Goal: Book appointment/travel/reservation

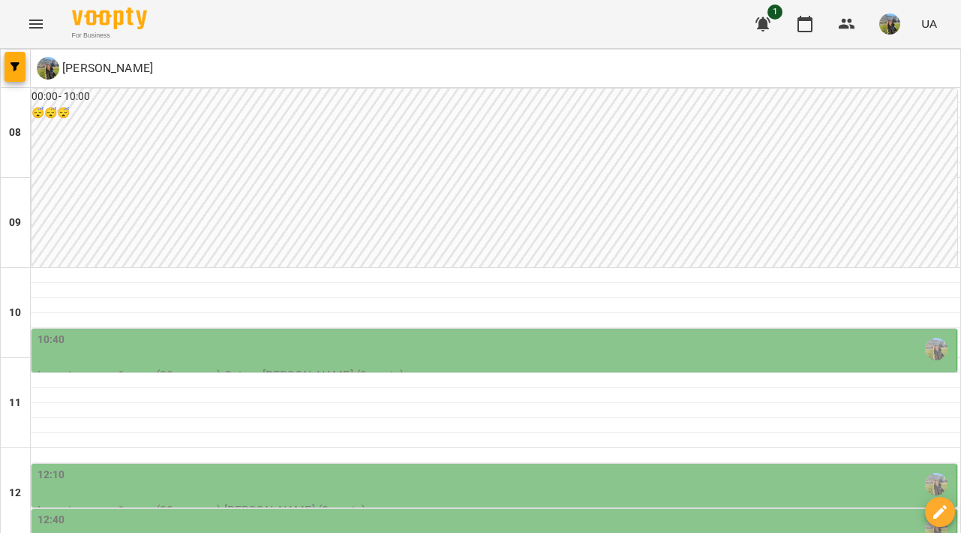
scroll to position [41, 0]
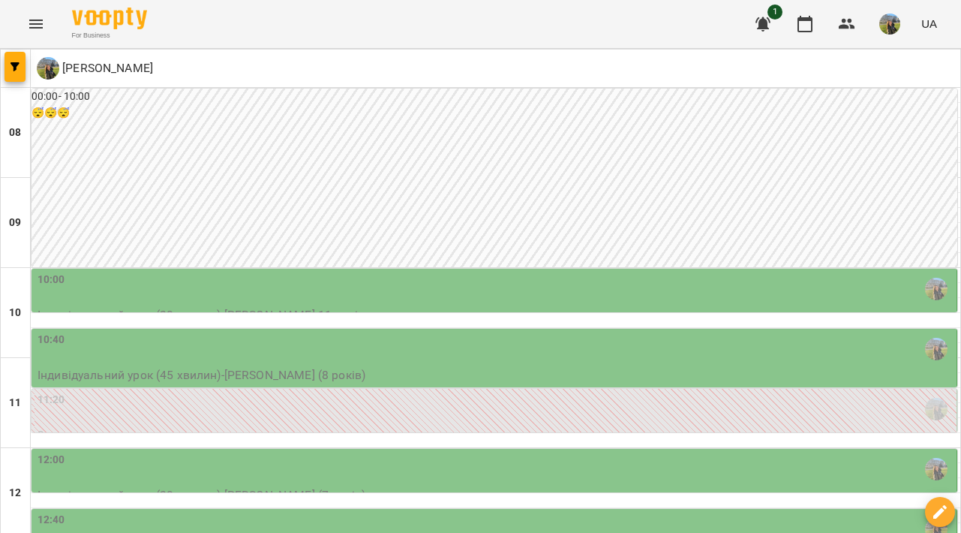
scroll to position [246, 0]
click at [516, 392] on div "11:20" at bounding box center [496, 409] width 916 height 35
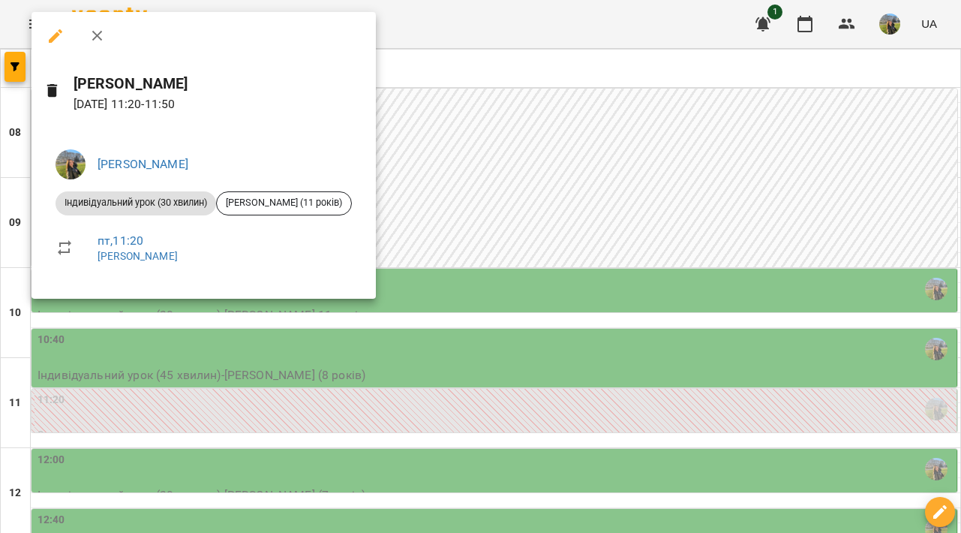
click at [529, 180] on div at bounding box center [480, 266] width 961 height 533
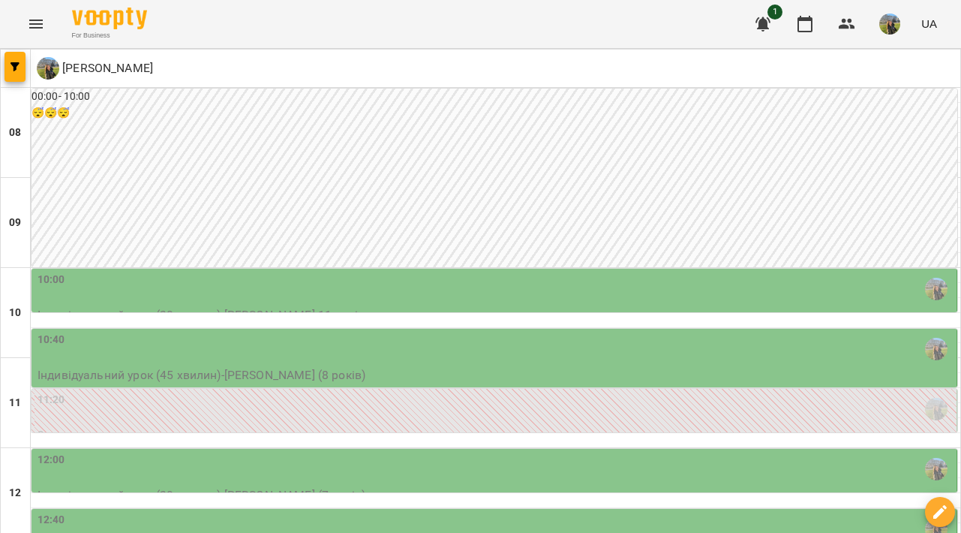
scroll to position [512, 0]
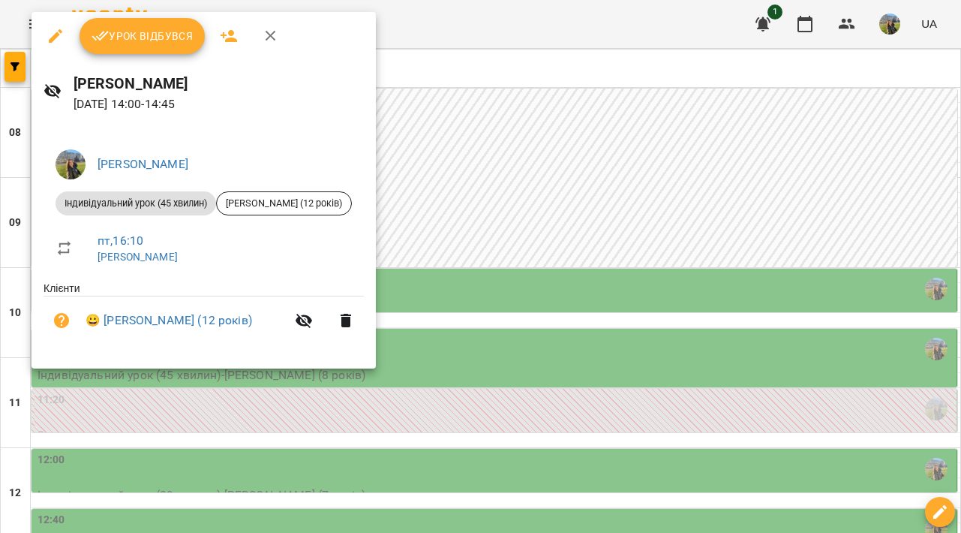
click at [577, 219] on div at bounding box center [480, 266] width 961 height 533
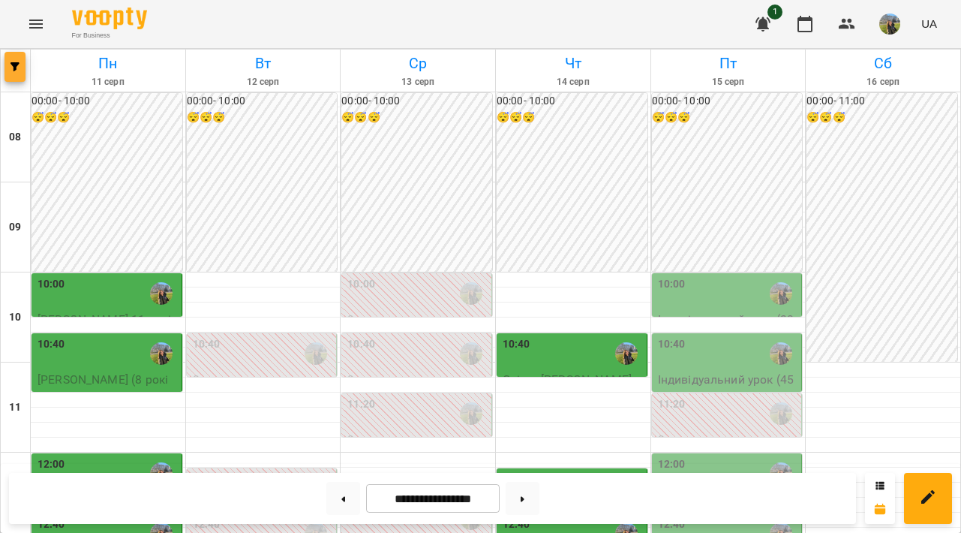
click at [16, 69] on icon "button" at bounding box center [15, 66] width 9 height 9
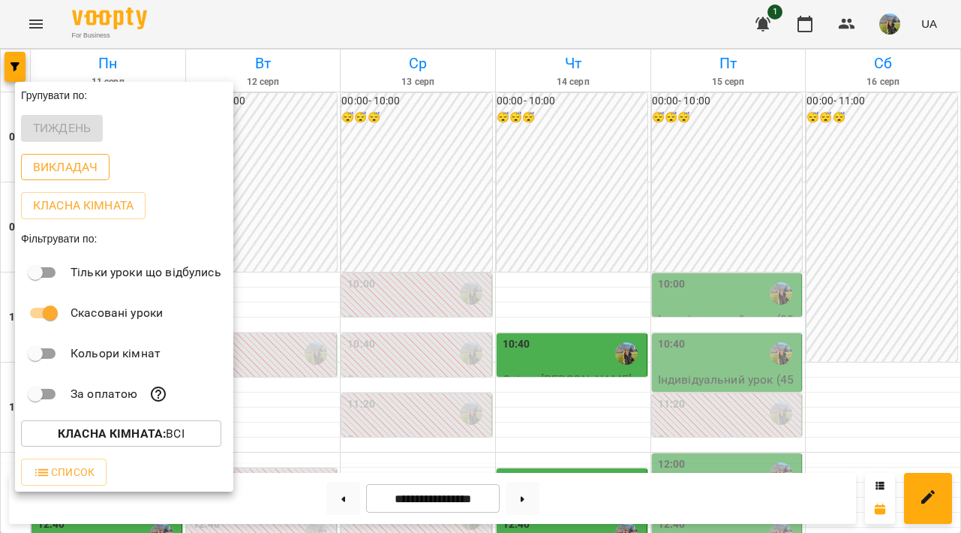
click at [53, 171] on p "Викладач" at bounding box center [65, 167] width 65 height 18
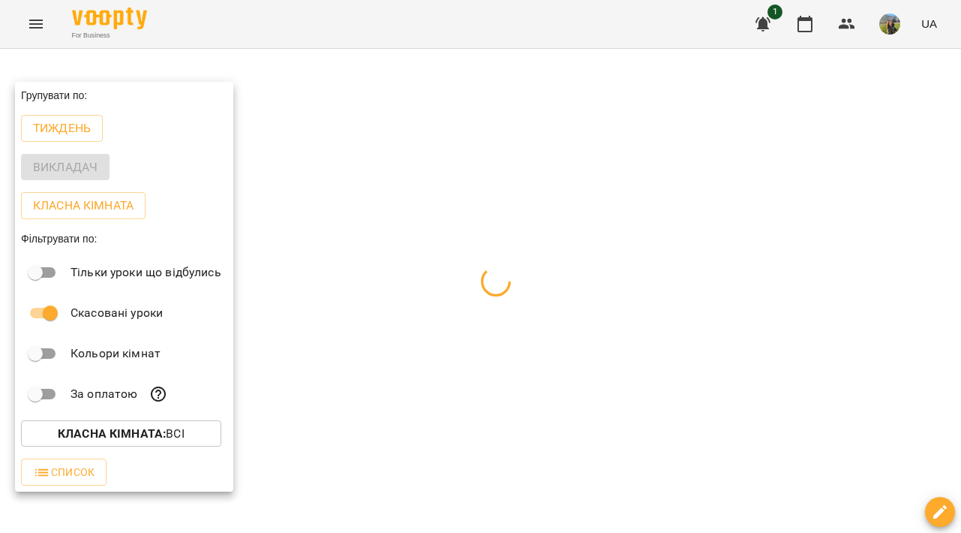
click at [350, 167] on div at bounding box center [480, 266] width 961 height 533
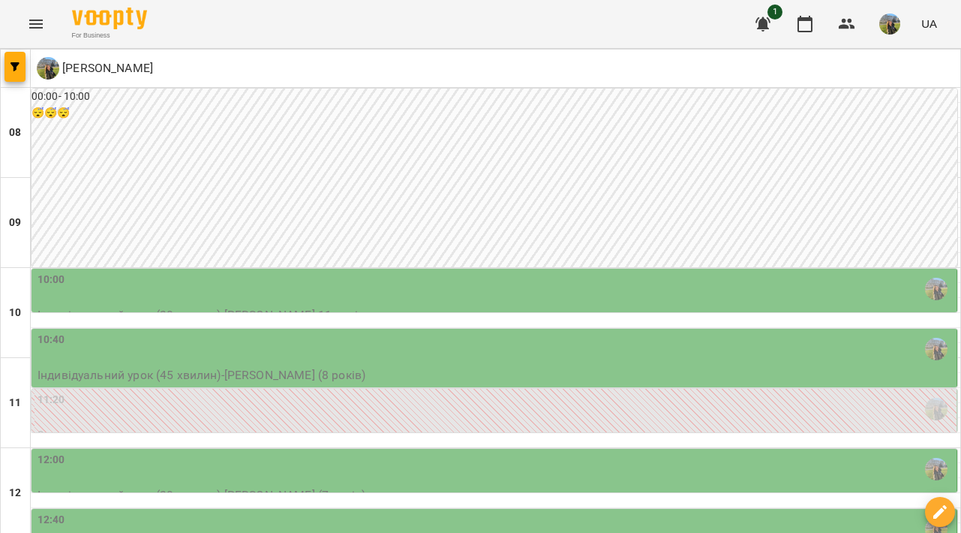
scroll to position [482, 0]
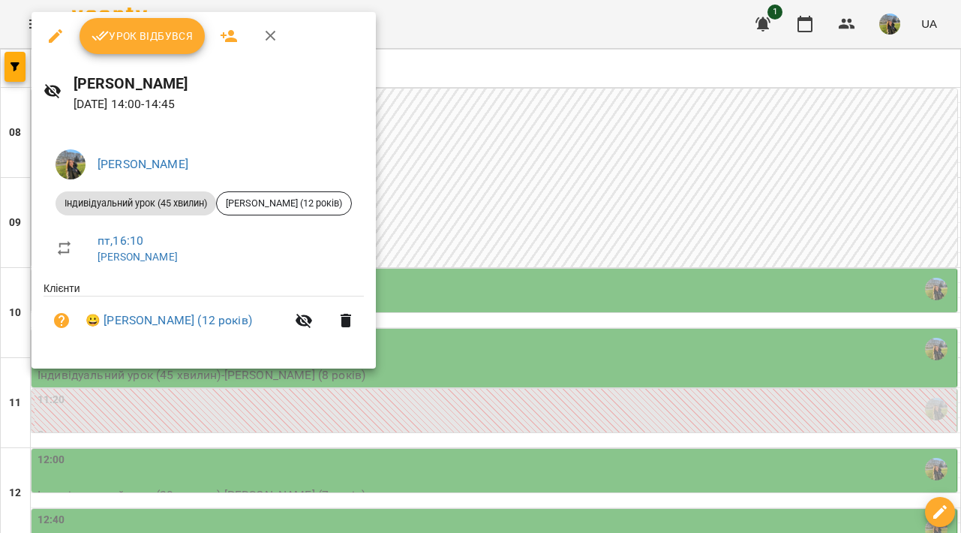
click at [482, 353] on div at bounding box center [480, 266] width 961 height 533
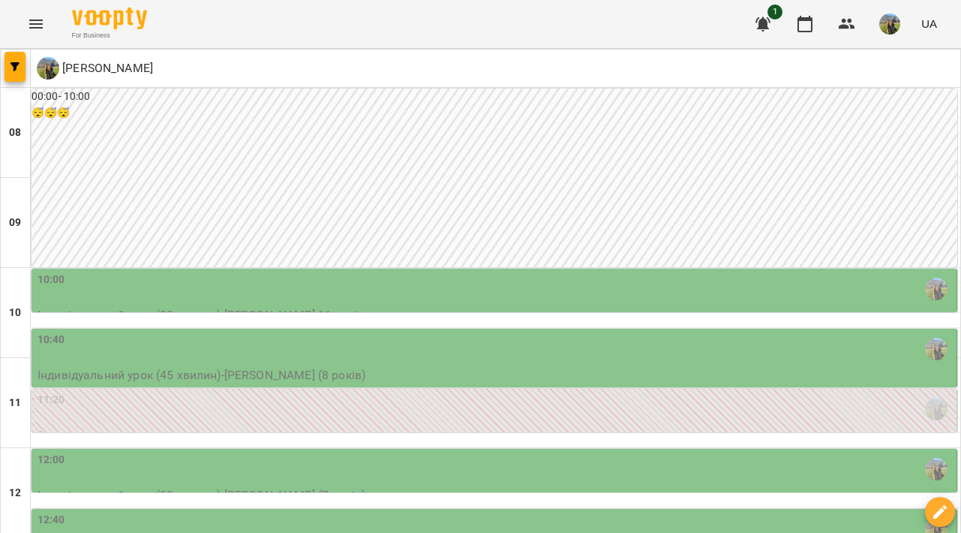
scroll to position [603, 0]
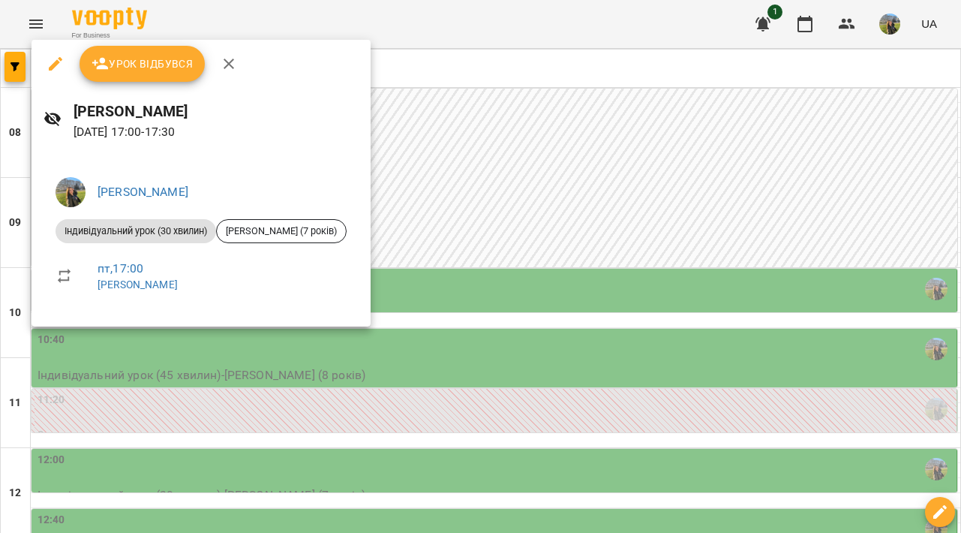
click at [548, 242] on div at bounding box center [480, 266] width 961 height 533
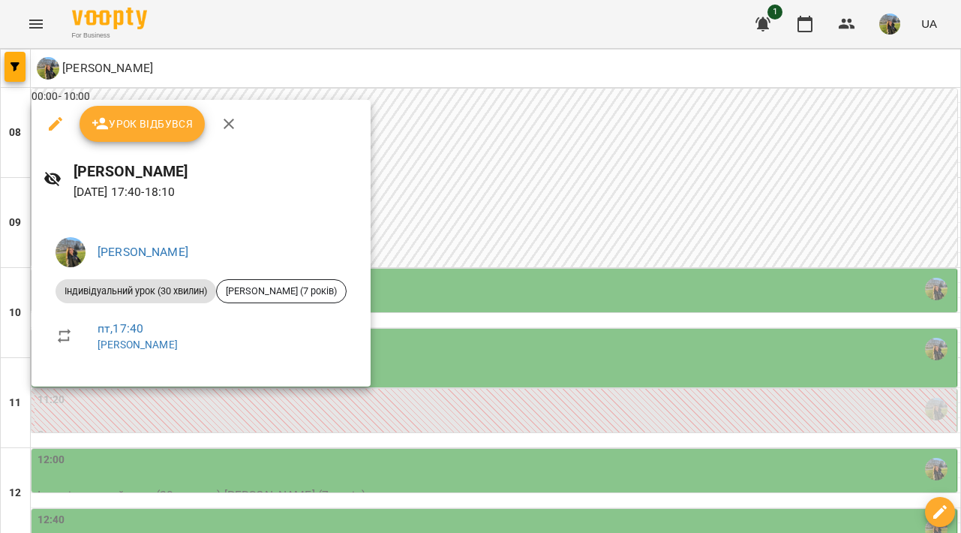
click at [546, 218] on div at bounding box center [480, 266] width 961 height 533
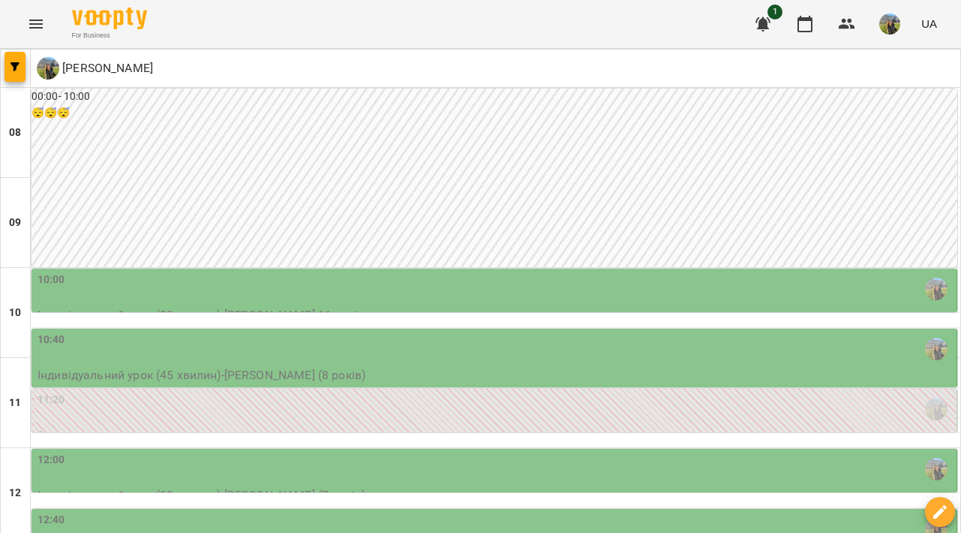
scroll to position [474, 0]
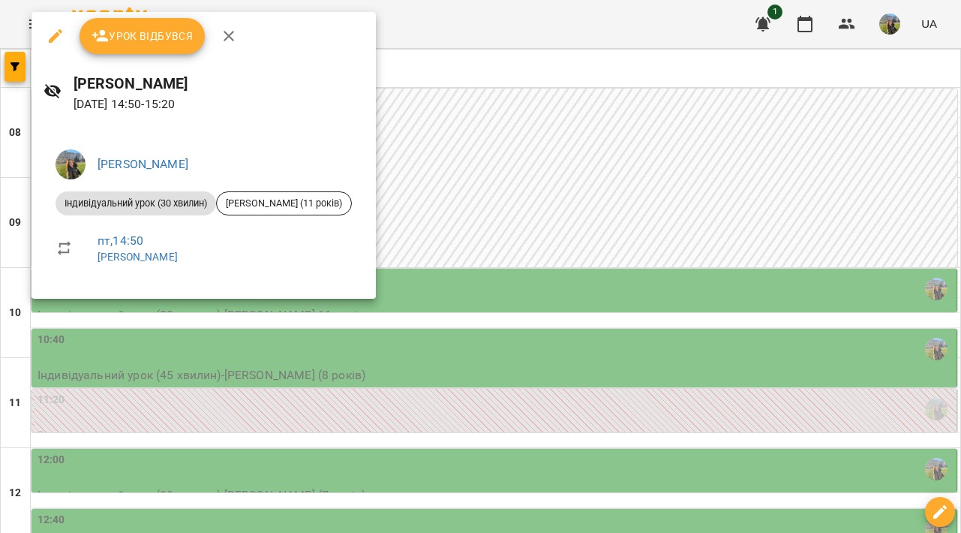
click at [547, 310] on div at bounding box center [480, 266] width 961 height 533
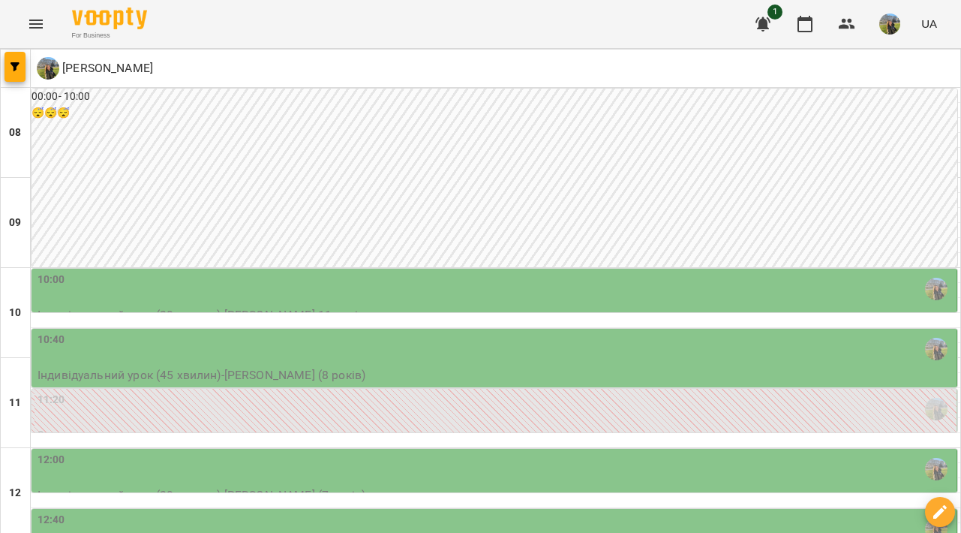
scroll to position [348, 0]
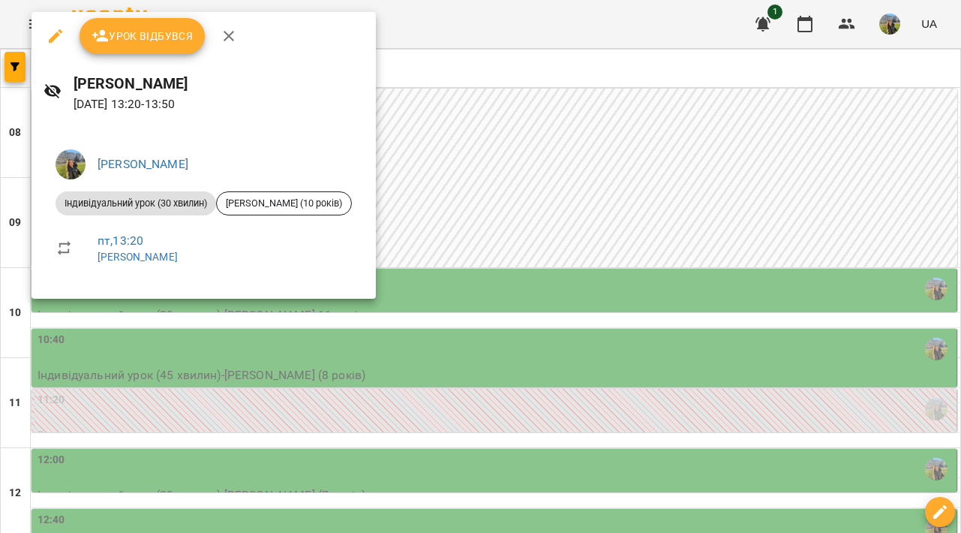
click at [529, 236] on div at bounding box center [480, 266] width 961 height 533
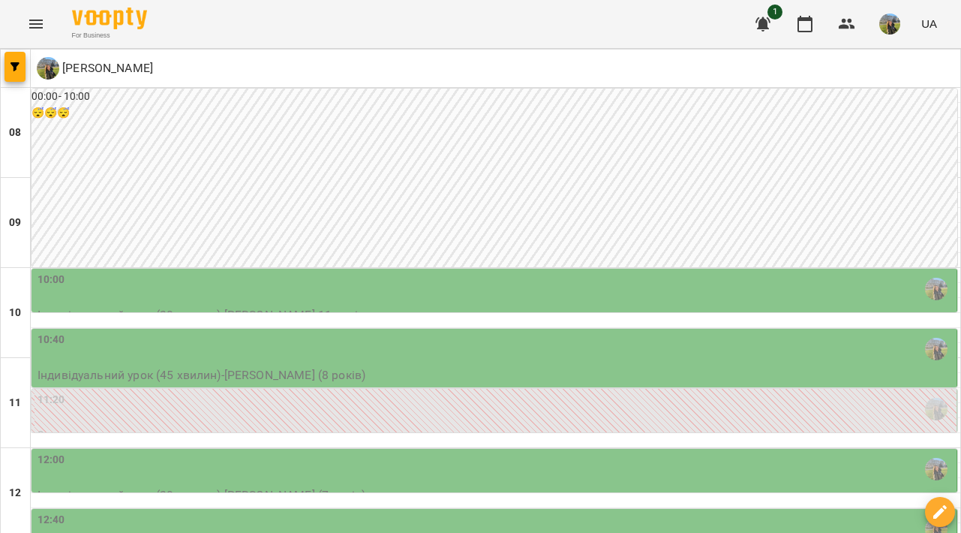
click at [531, 512] on div "12:40" at bounding box center [496, 529] width 916 height 35
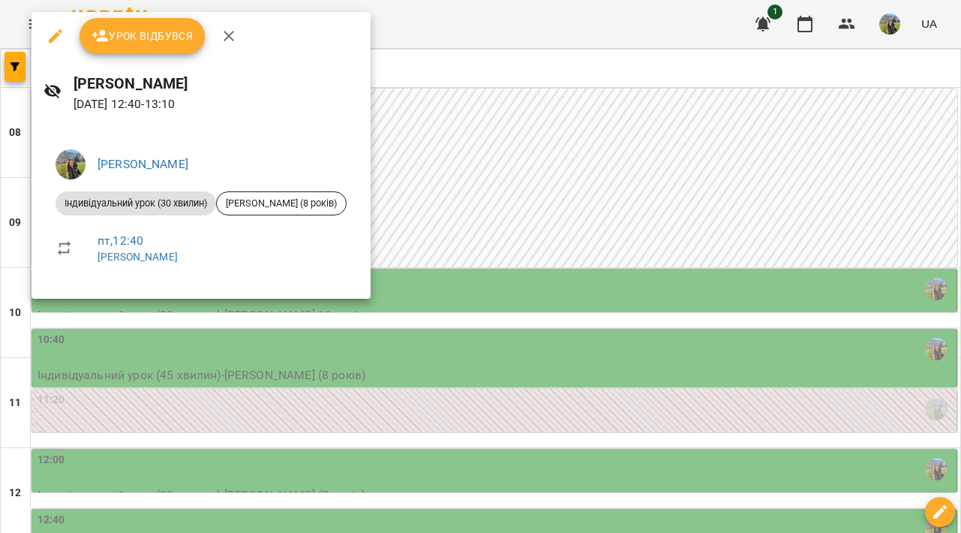
click at [534, 212] on div at bounding box center [480, 266] width 961 height 533
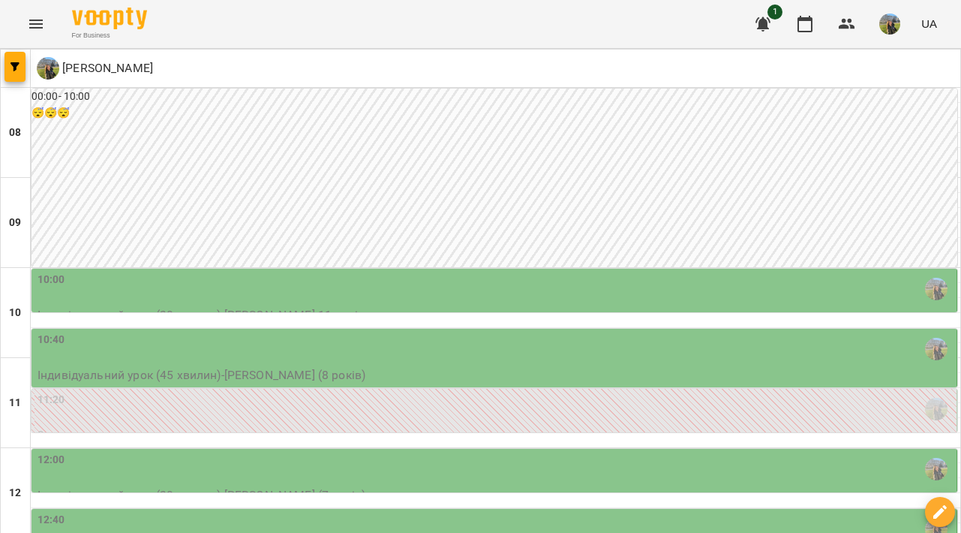
scroll to position [236, 0]
click at [506, 512] on div "12:40" at bounding box center [496, 529] width 916 height 35
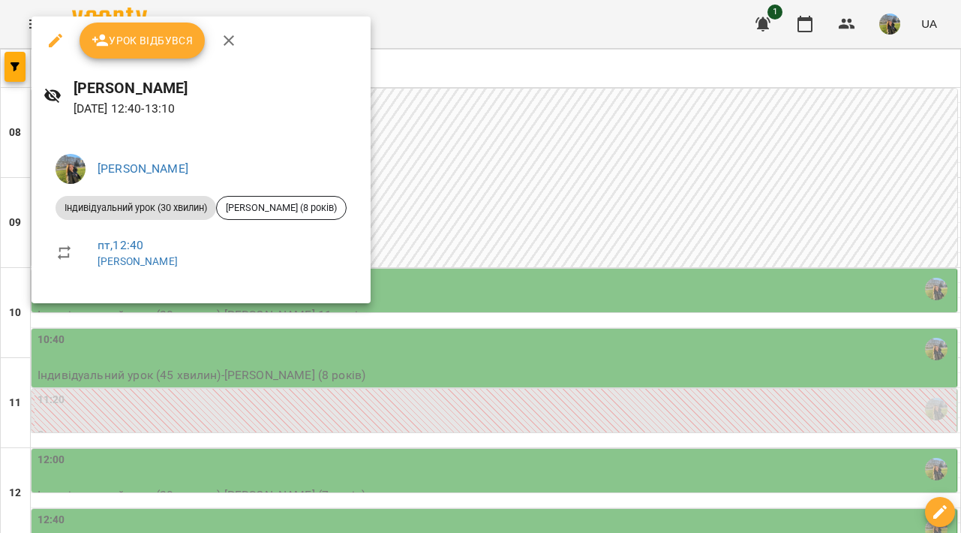
click at [516, 245] on div at bounding box center [480, 266] width 961 height 533
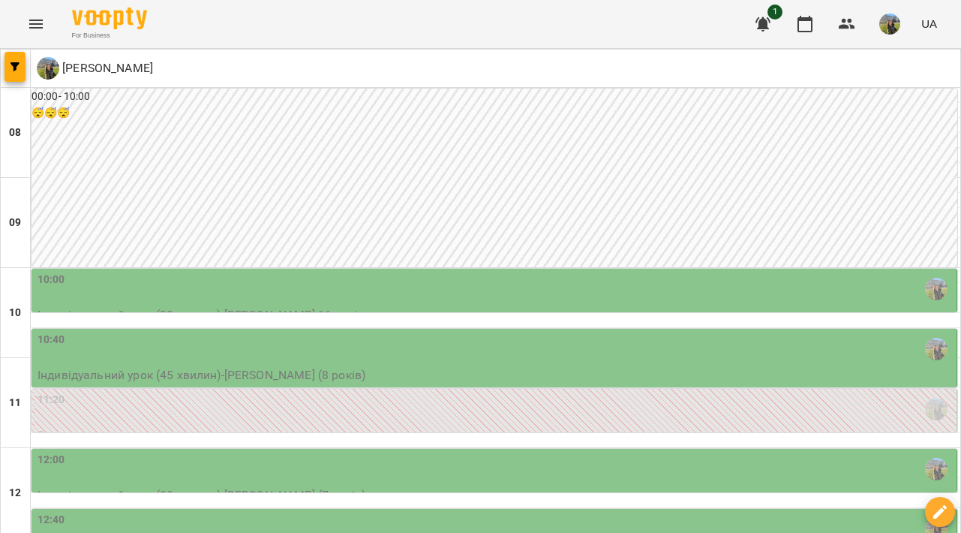
click at [514, 452] on div "12:00" at bounding box center [496, 469] width 916 height 35
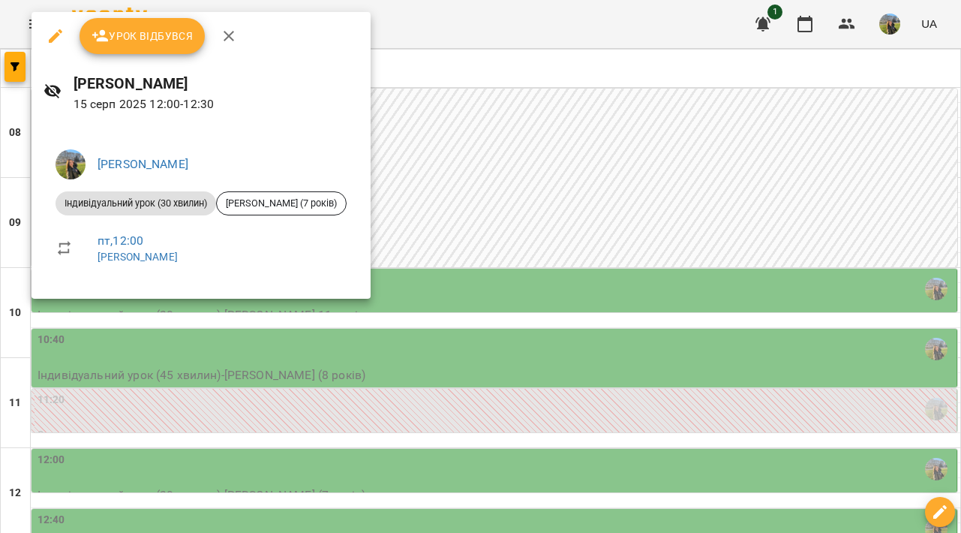
click at [531, 210] on div at bounding box center [480, 266] width 961 height 533
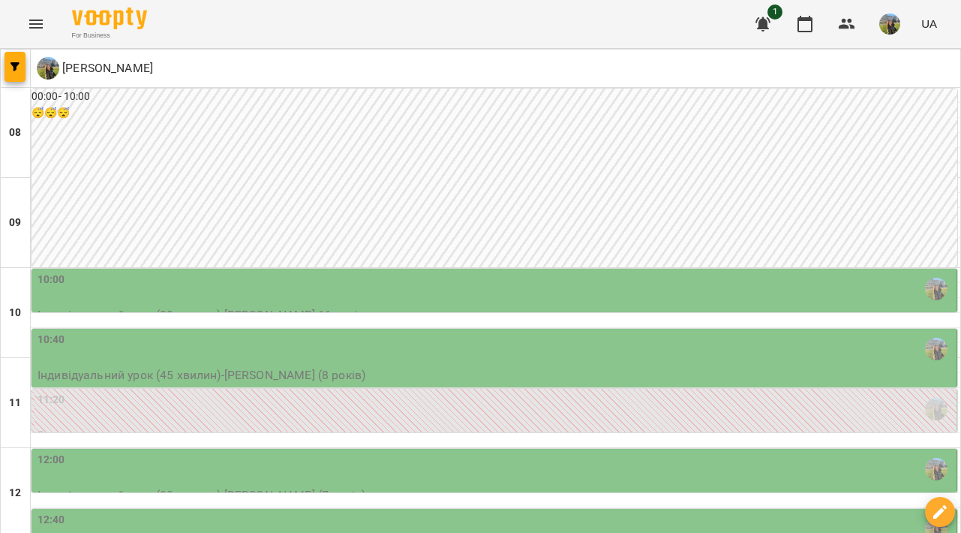
scroll to position [101, 0]
click at [533, 272] on div "10:00" at bounding box center [496, 289] width 916 height 35
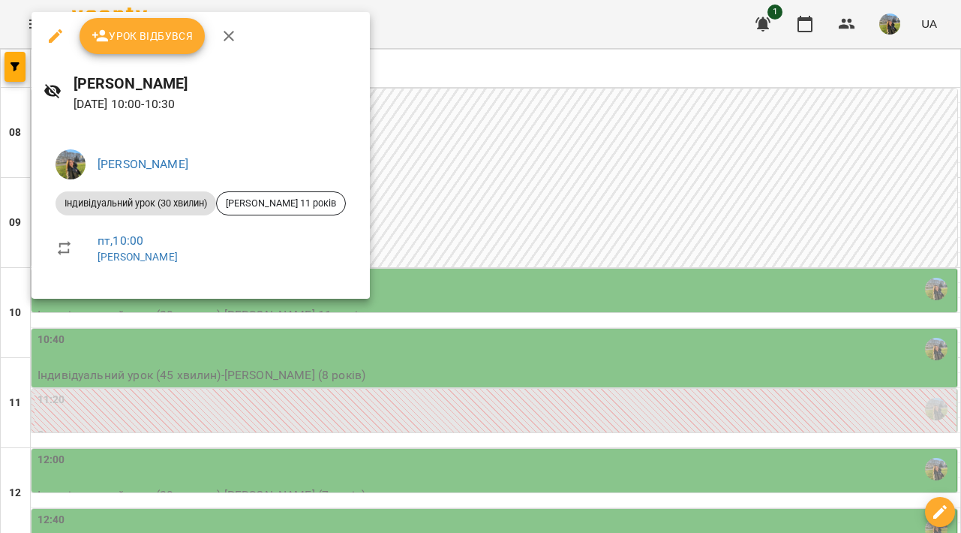
click at [549, 257] on div at bounding box center [480, 266] width 961 height 533
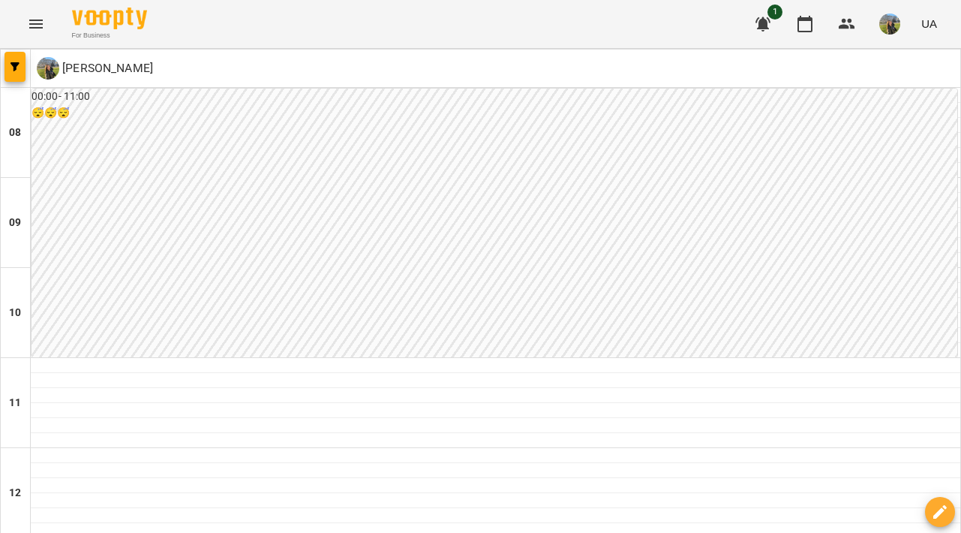
scroll to position [352, 0]
type input "**********"
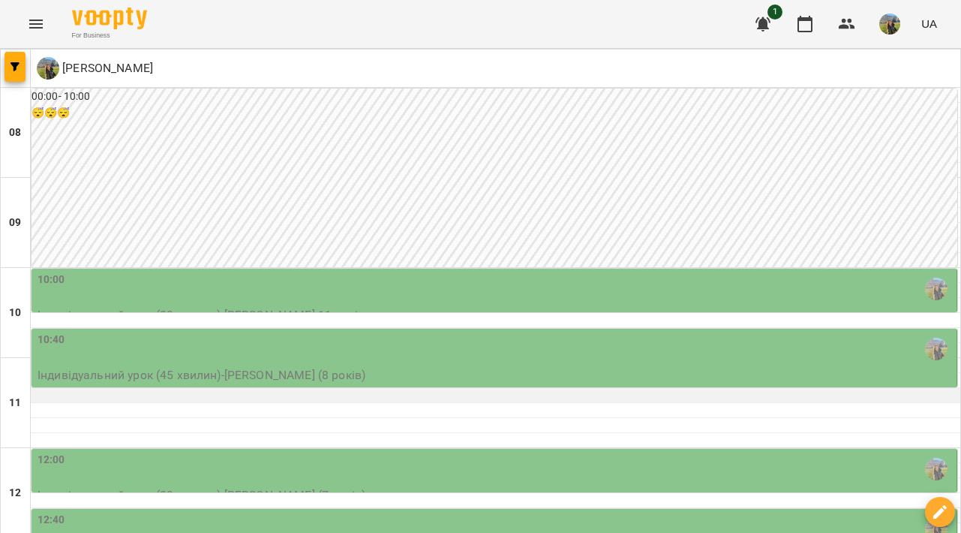
scroll to position [227, 0]
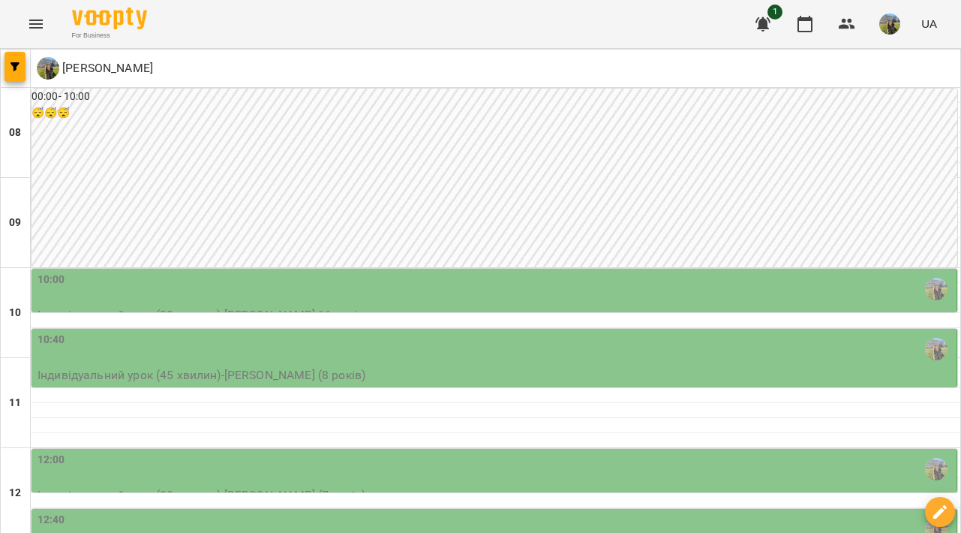
click at [394, 452] on div "12:00" at bounding box center [496, 469] width 916 height 35
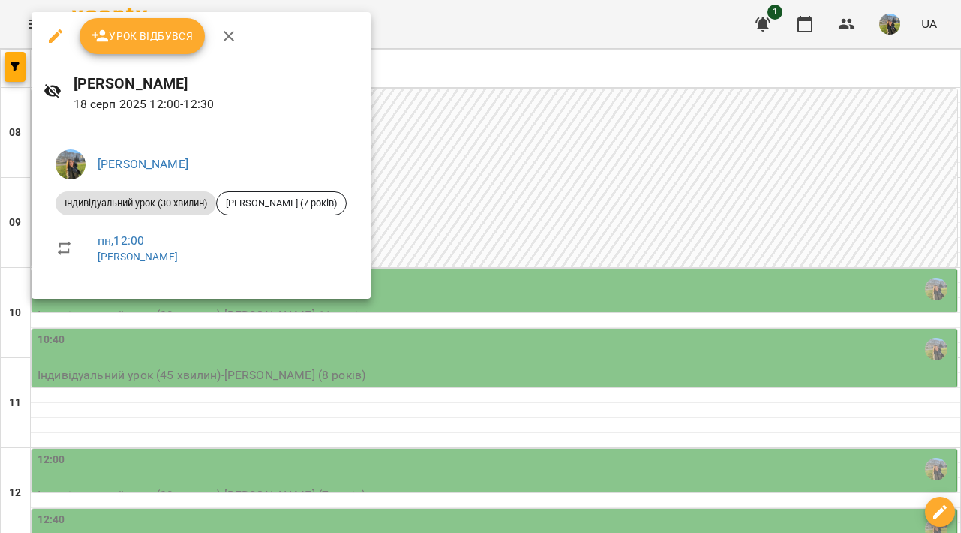
click at [449, 307] on div at bounding box center [480, 266] width 961 height 533
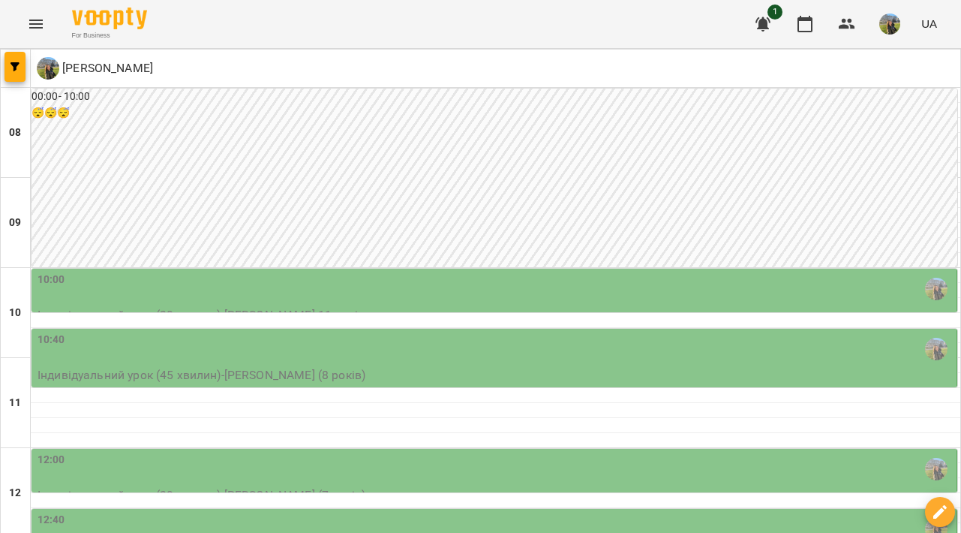
click at [425, 512] on div "12:40" at bounding box center [496, 529] width 916 height 35
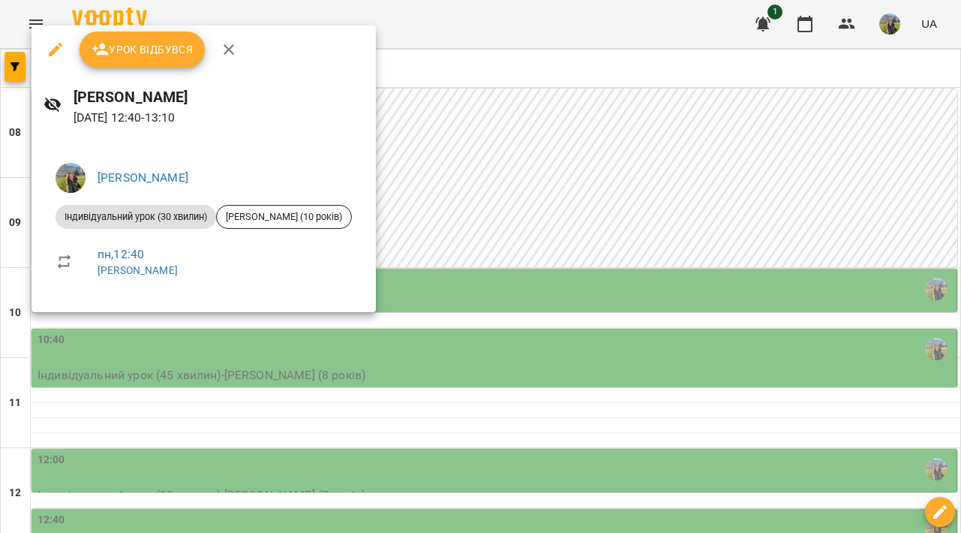
click at [498, 312] on div at bounding box center [480, 266] width 961 height 533
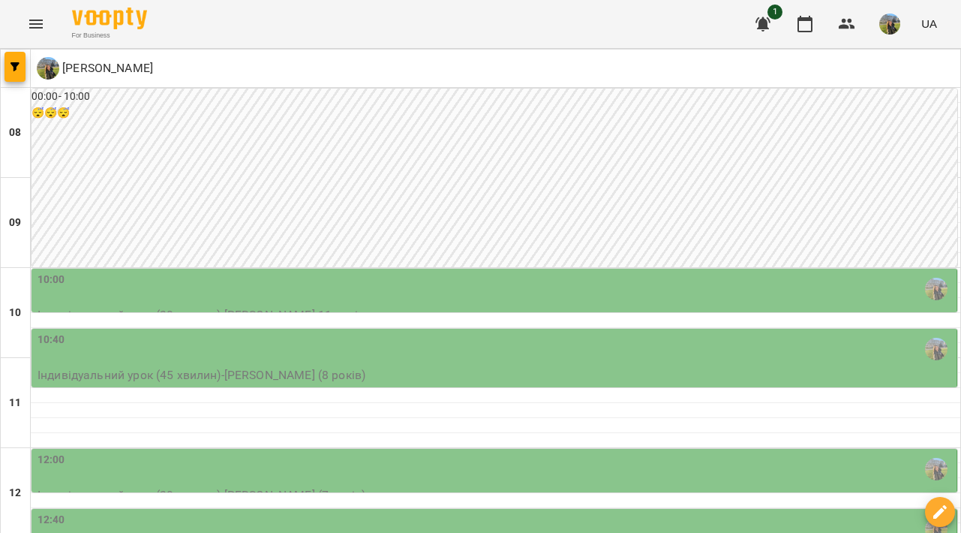
scroll to position [308, 0]
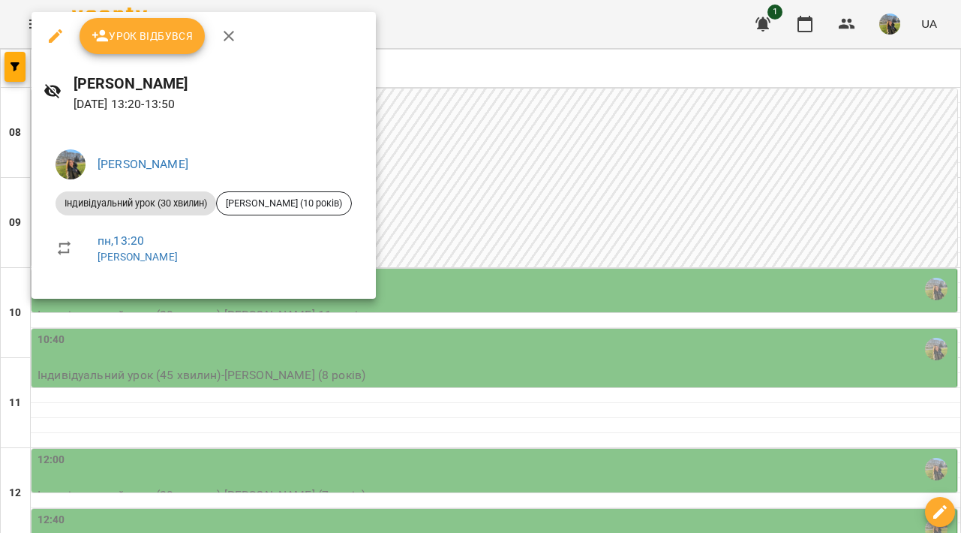
click at [484, 333] on div at bounding box center [480, 266] width 961 height 533
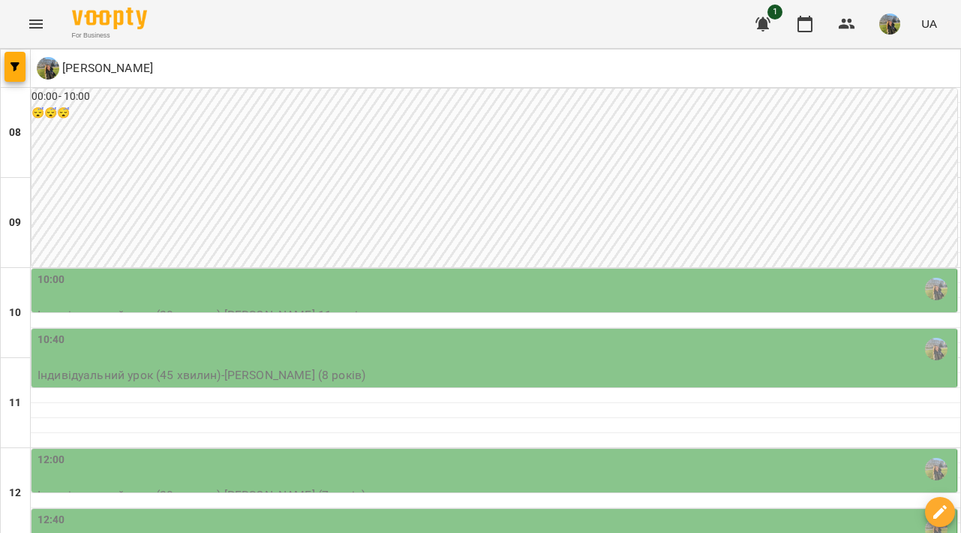
scroll to position [464, 0]
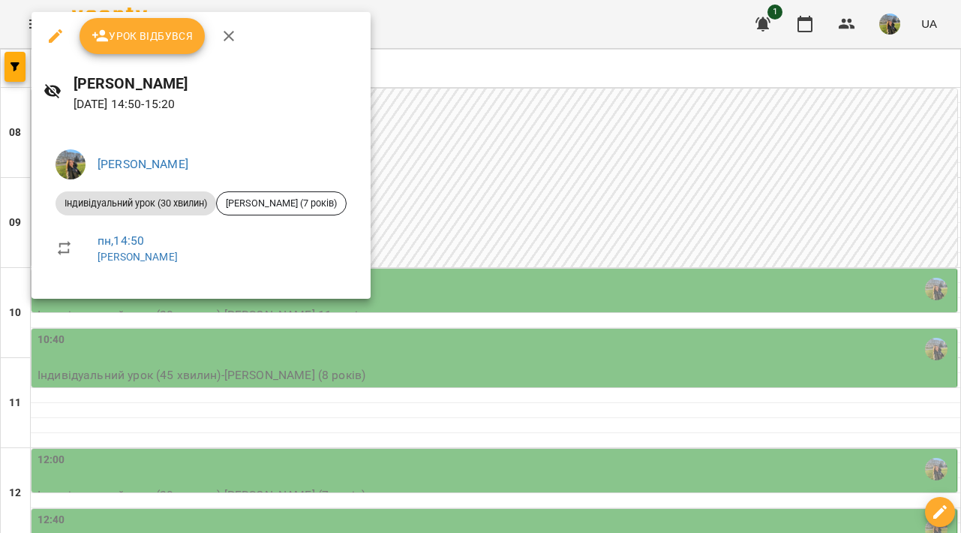
click at [464, 372] on div at bounding box center [480, 266] width 961 height 533
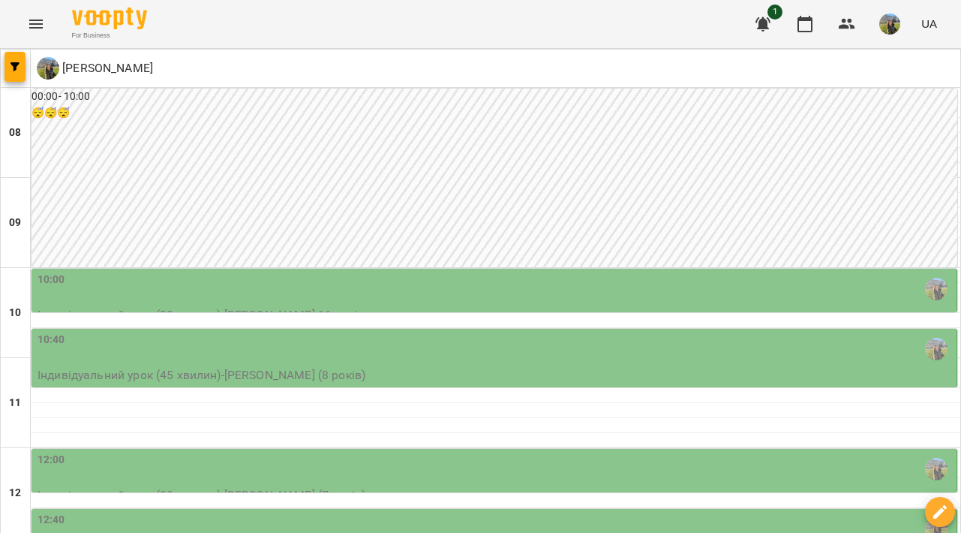
scroll to position [650, 0]
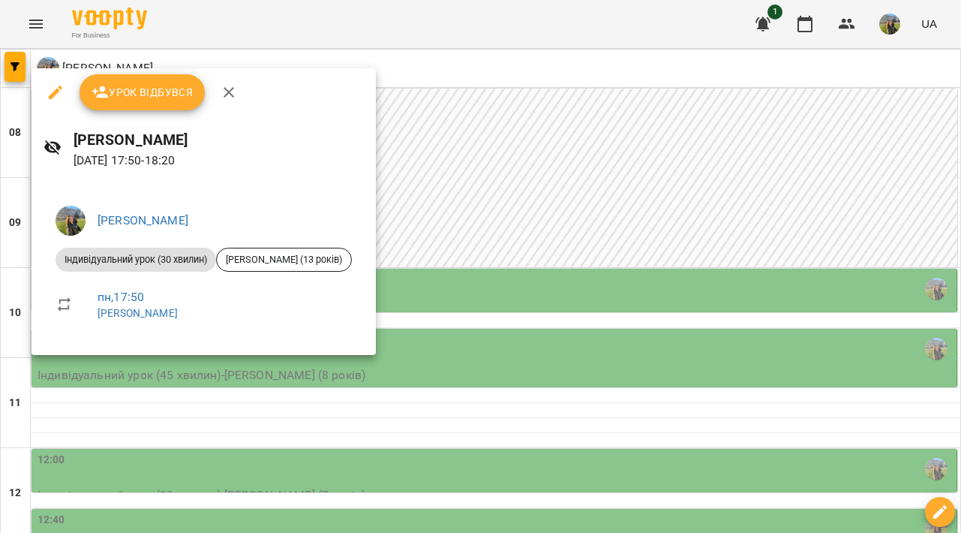
click at [543, 254] on div at bounding box center [480, 266] width 961 height 533
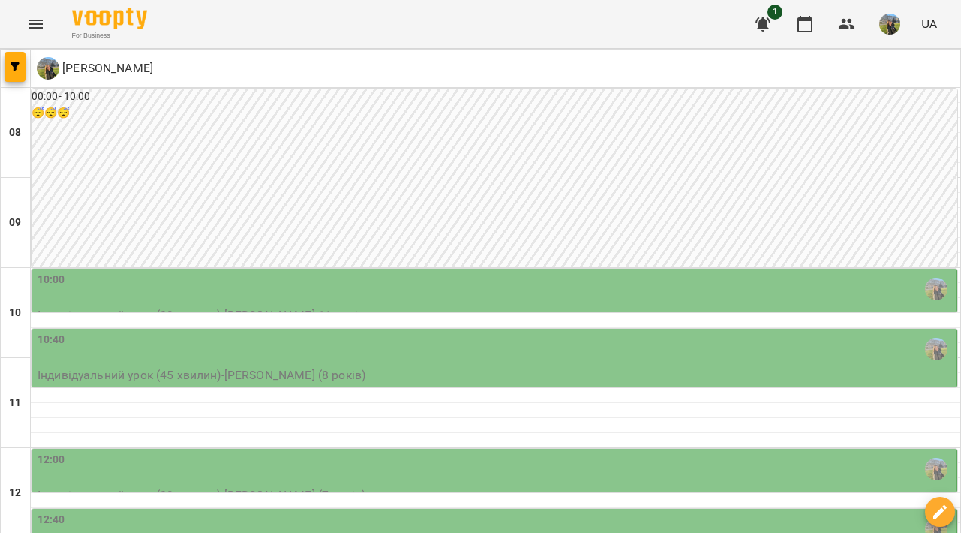
scroll to position [789, 0]
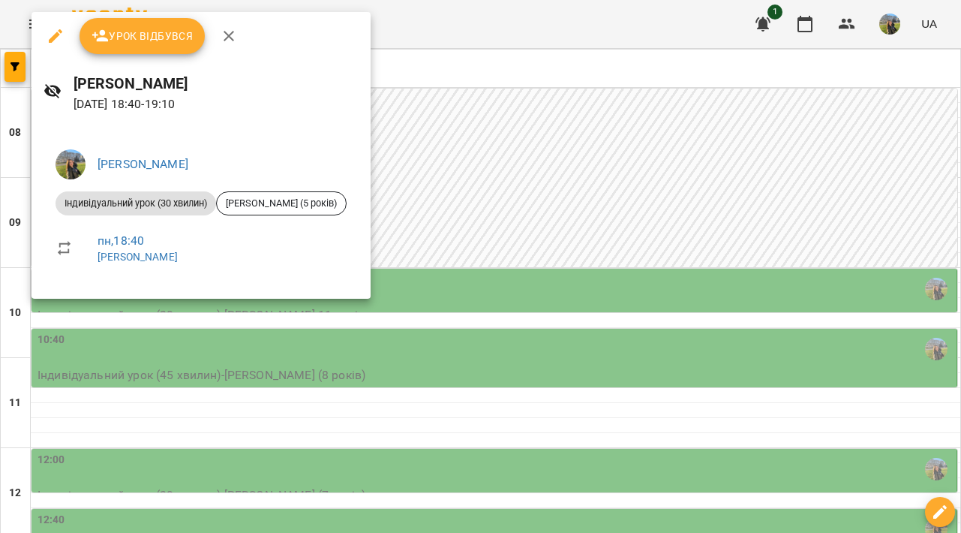
click at [596, 105] on div at bounding box center [480, 266] width 961 height 533
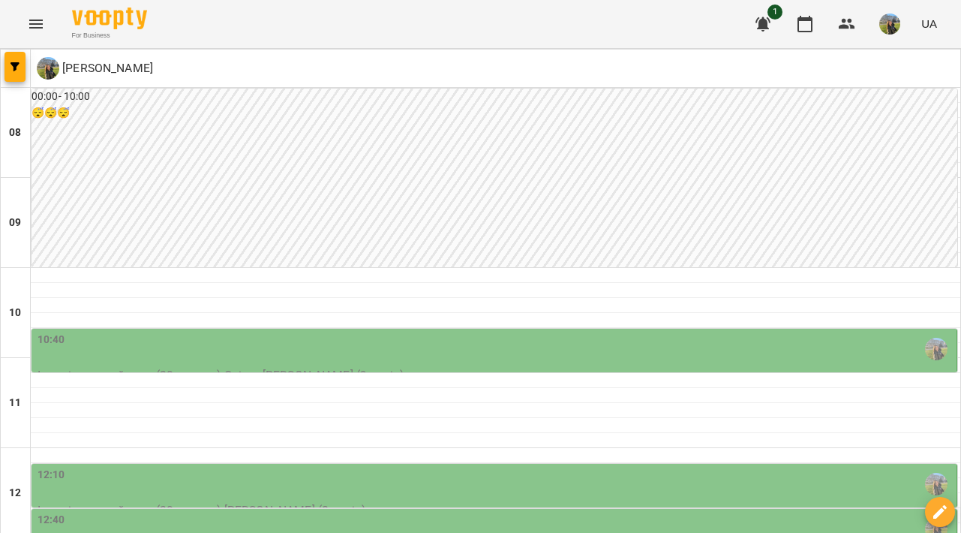
scroll to position [142, 0]
click at [438, 332] on div "10:40" at bounding box center [496, 349] width 916 height 35
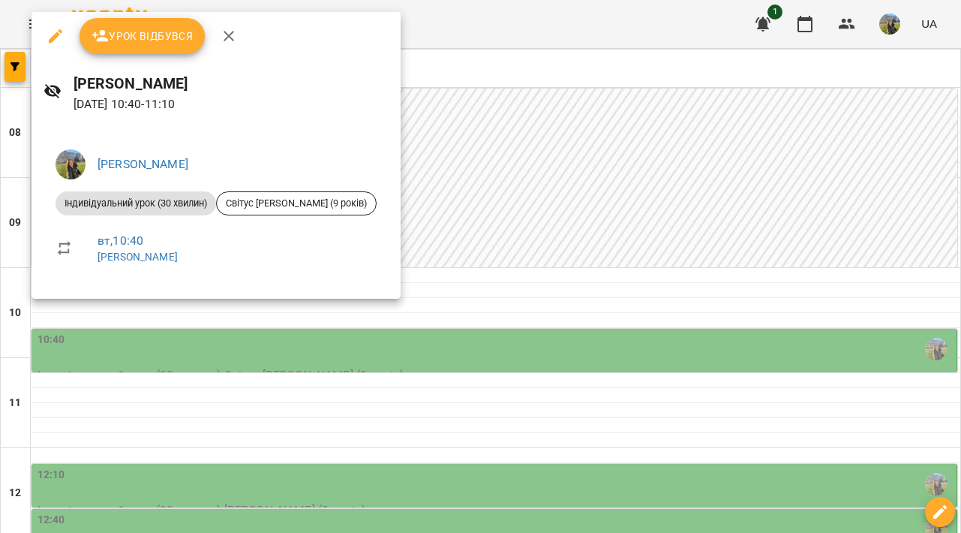
click at [529, 319] on div at bounding box center [480, 266] width 961 height 533
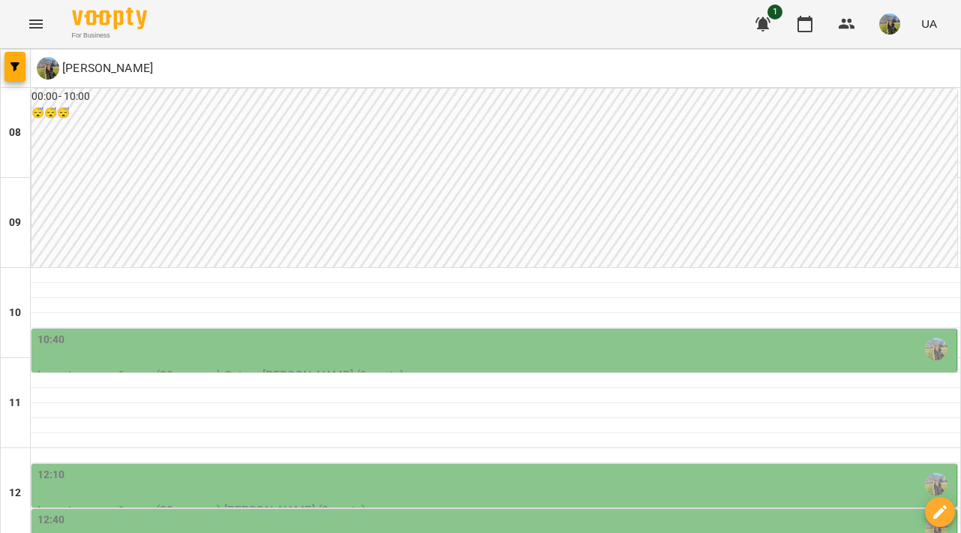
click at [479, 467] on div "12:10" at bounding box center [496, 484] width 916 height 35
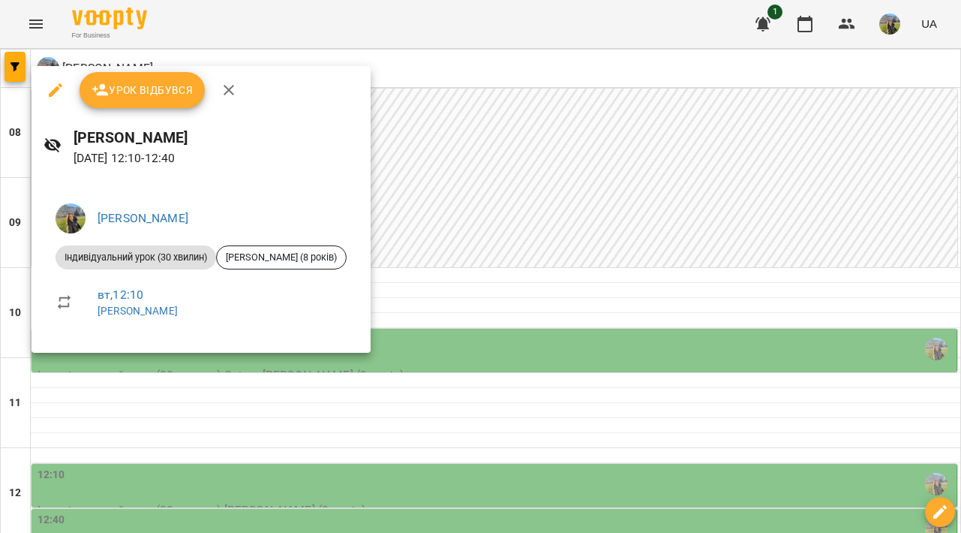
click at [519, 256] on div at bounding box center [480, 266] width 961 height 533
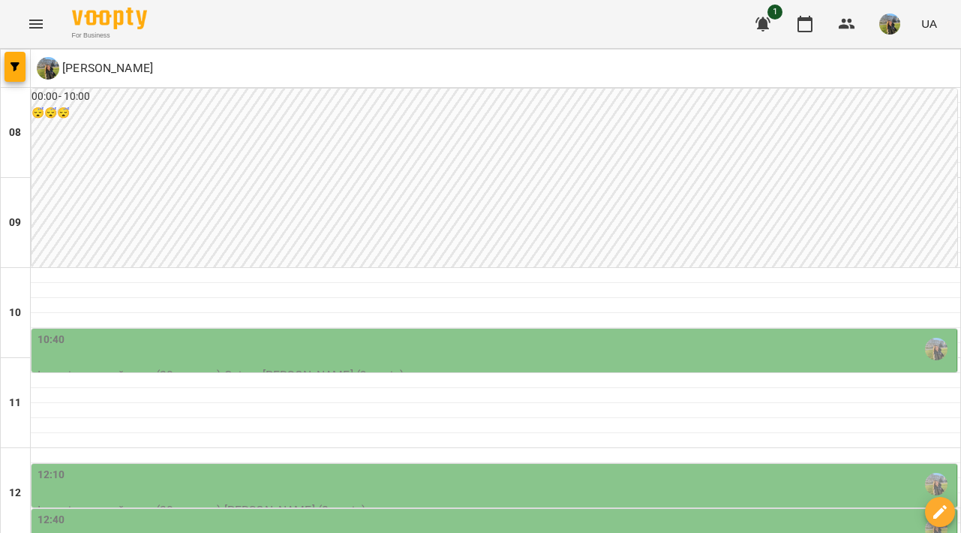
scroll to position [751, 0]
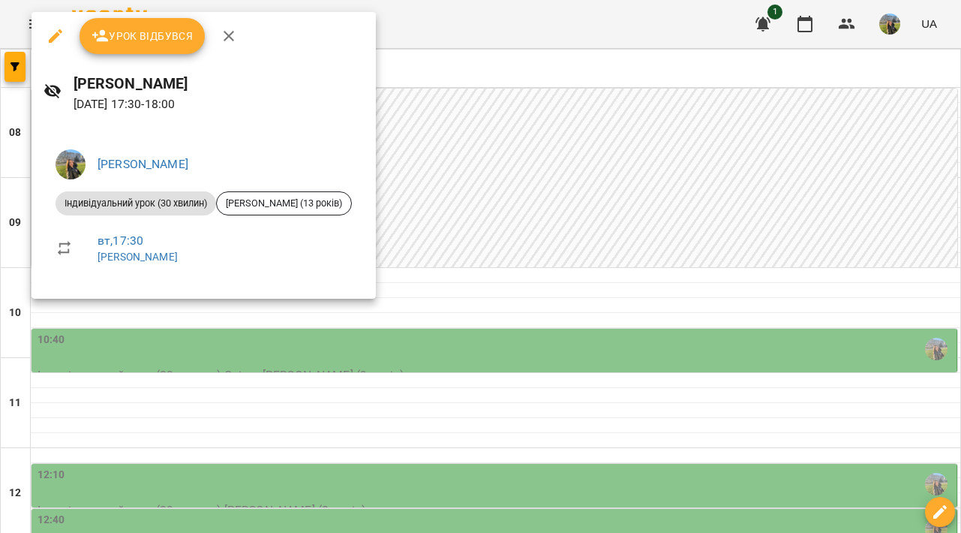
click at [591, 109] on div at bounding box center [480, 266] width 961 height 533
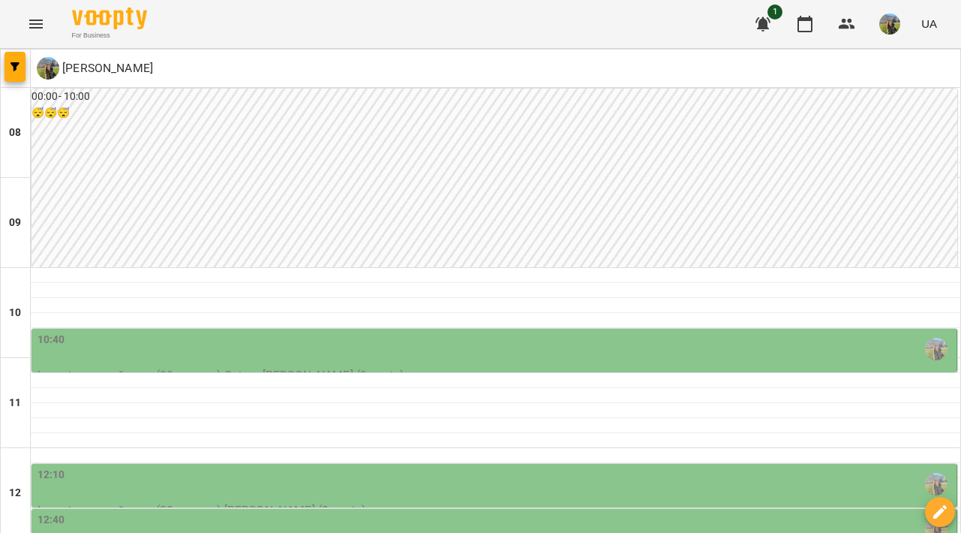
scroll to position [403, 0]
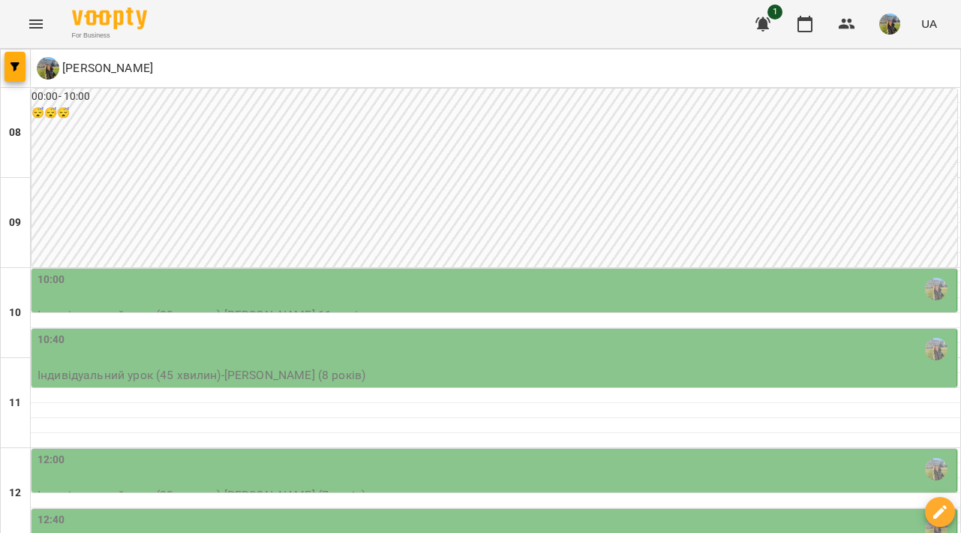
scroll to position [138, 0]
click at [374, 452] on div "12:00" at bounding box center [496, 469] width 916 height 35
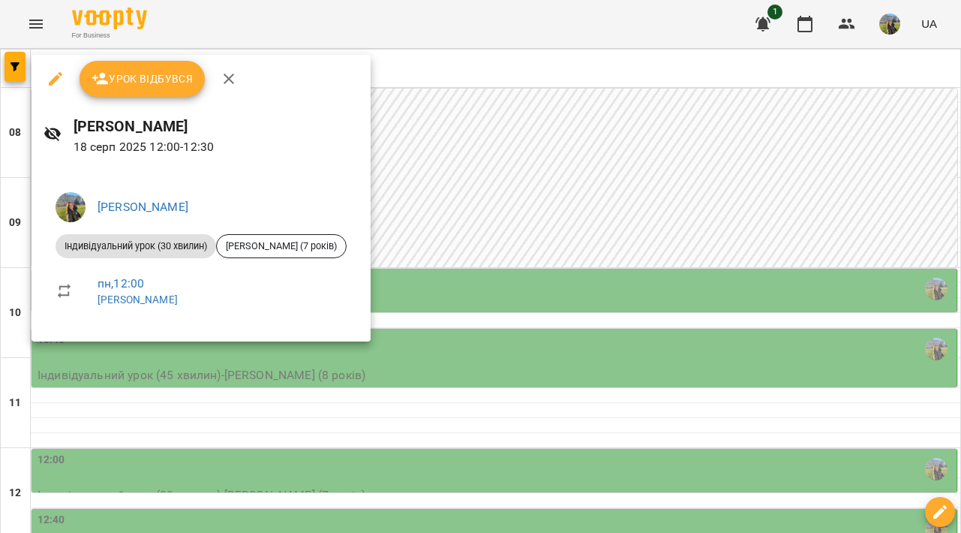
click at [548, 334] on div at bounding box center [480, 266] width 961 height 533
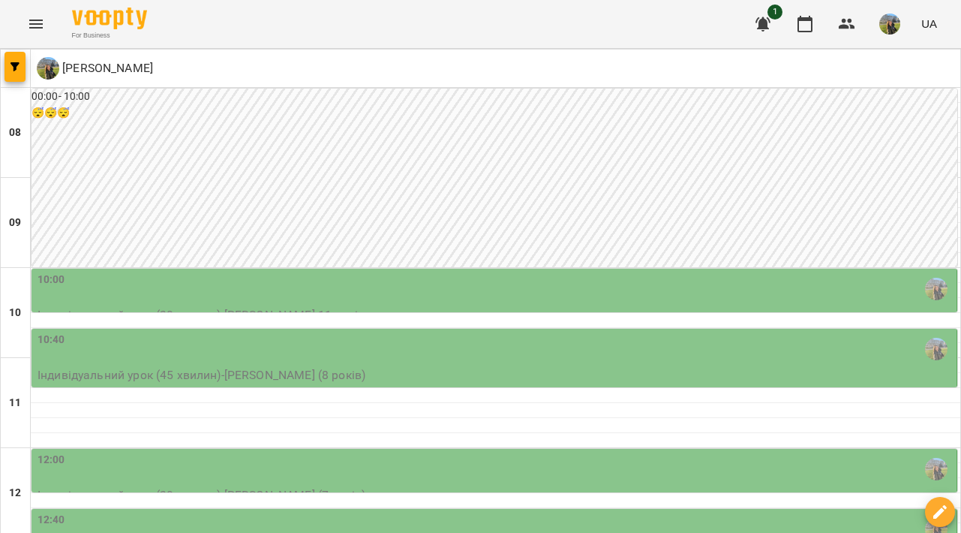
scroll to position [269, 0]
click at [538, 512] on div "12:40" at bounding box center [496, 529] width 916 height 35
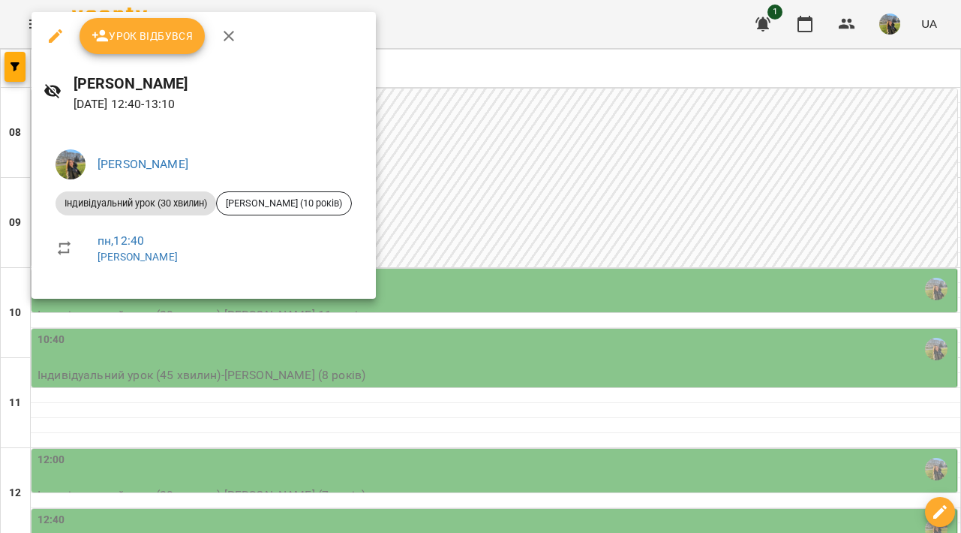
click at [530, 311] on div at bounding box center [480, 266] width 961 height 533
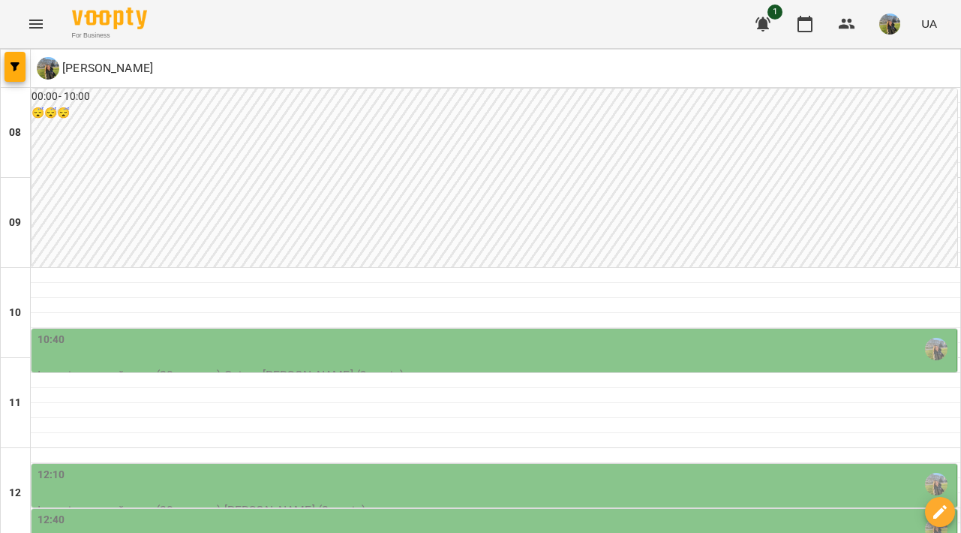
scroll to position [720, 0]
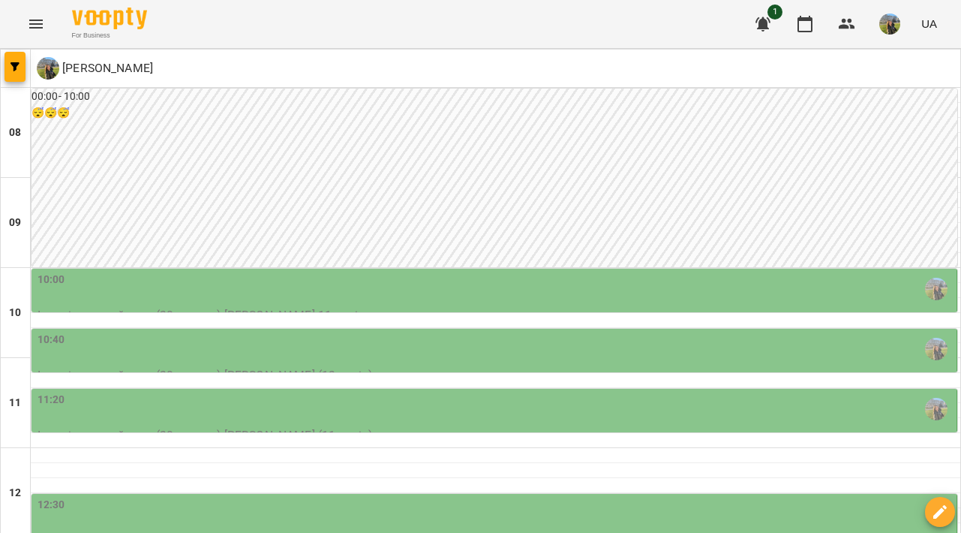
scroll to position [0, 0]
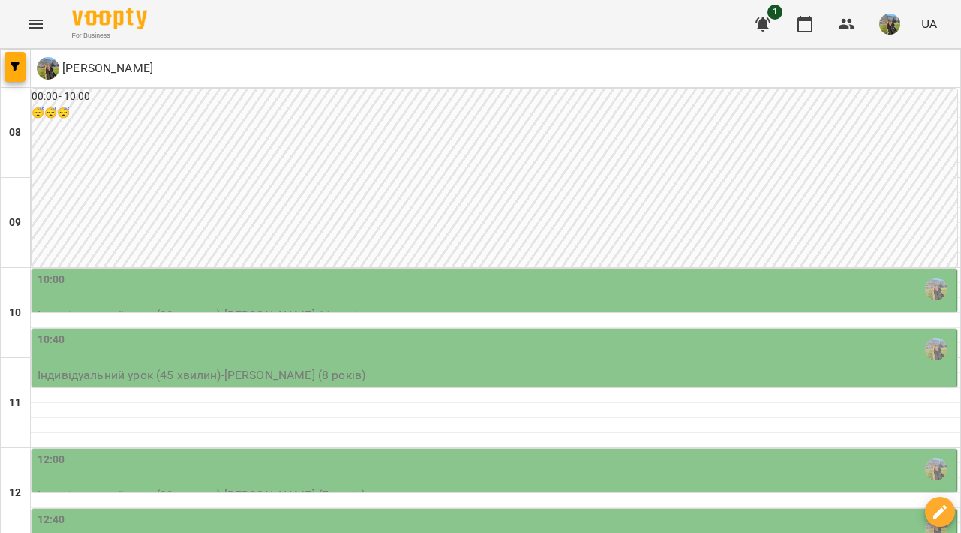
type input "**********"
